Goal: Register for event/course

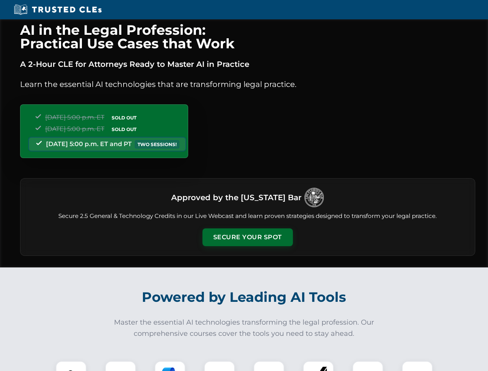
click at [247, 237] on button "Secure Your Spot" at bounding box center [247, 237] width 90 height 18
